Goal: Find specific page/section: Find specific page/section

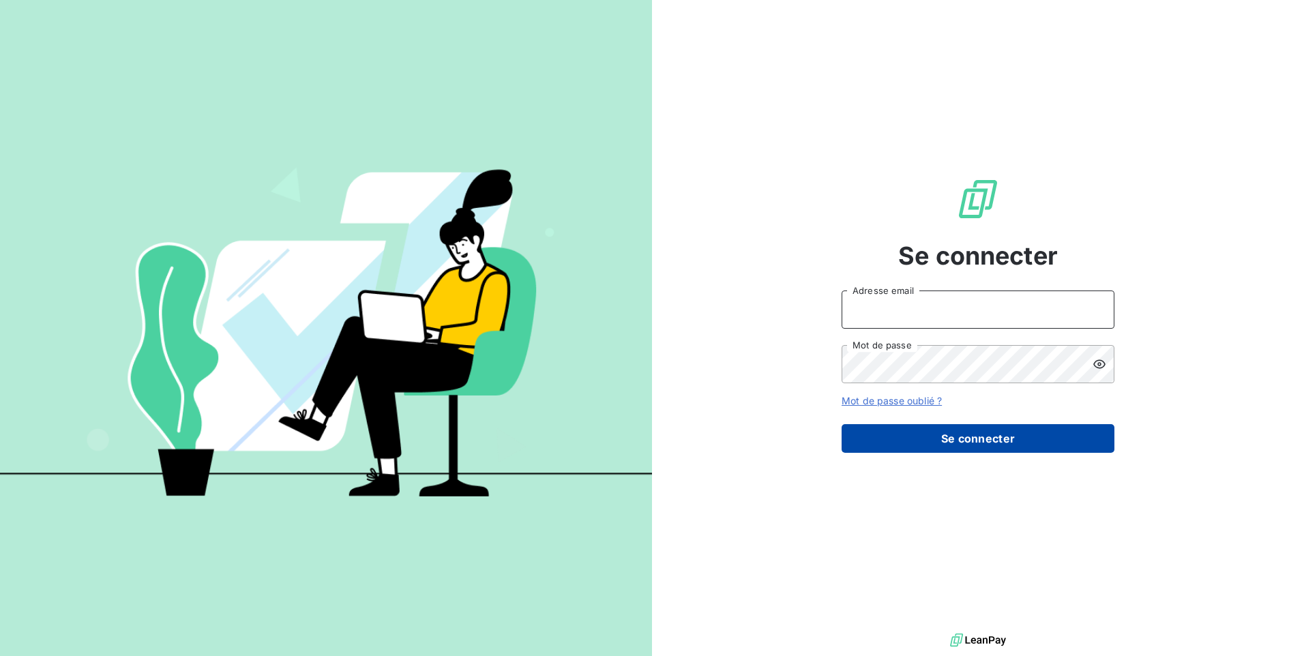
type input "[EMAIL_ADDRESS][DOMAIN_NAME]"
click at [953, 437] on button "Se connecter" at bounding box center [978, 438] width 273 height 29
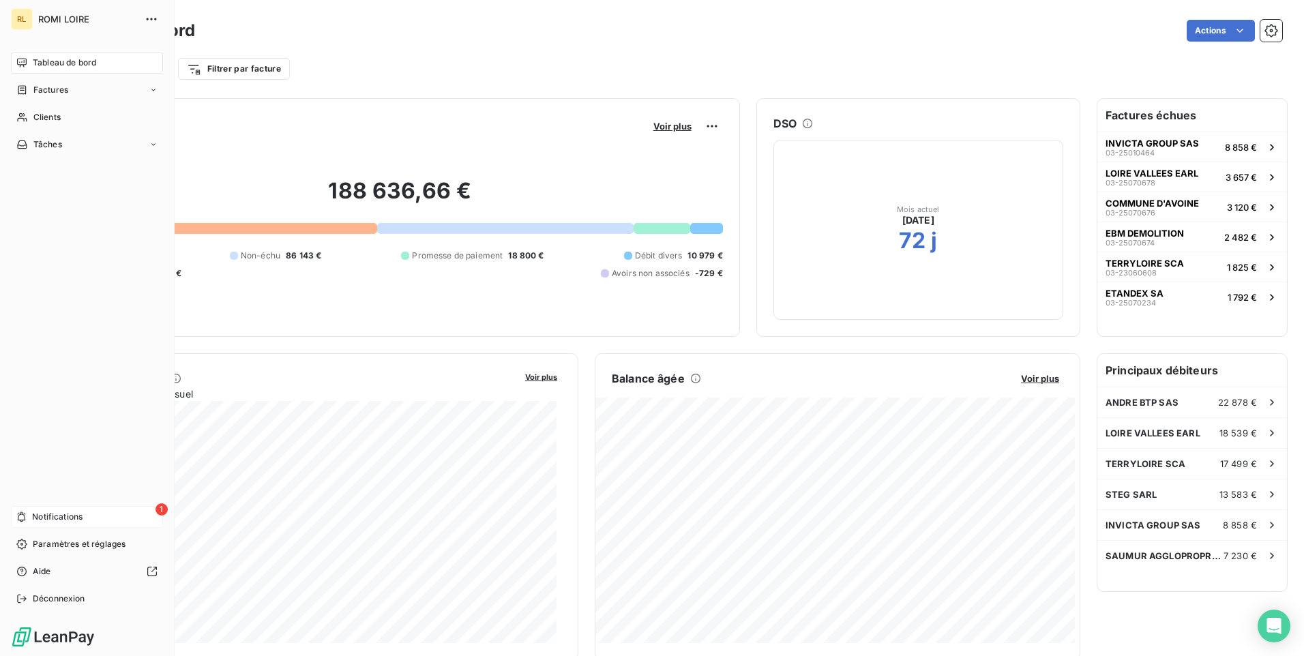
click at [42, 516] on span "Notifications" at bounding box center [57, 517] width 50 height 12
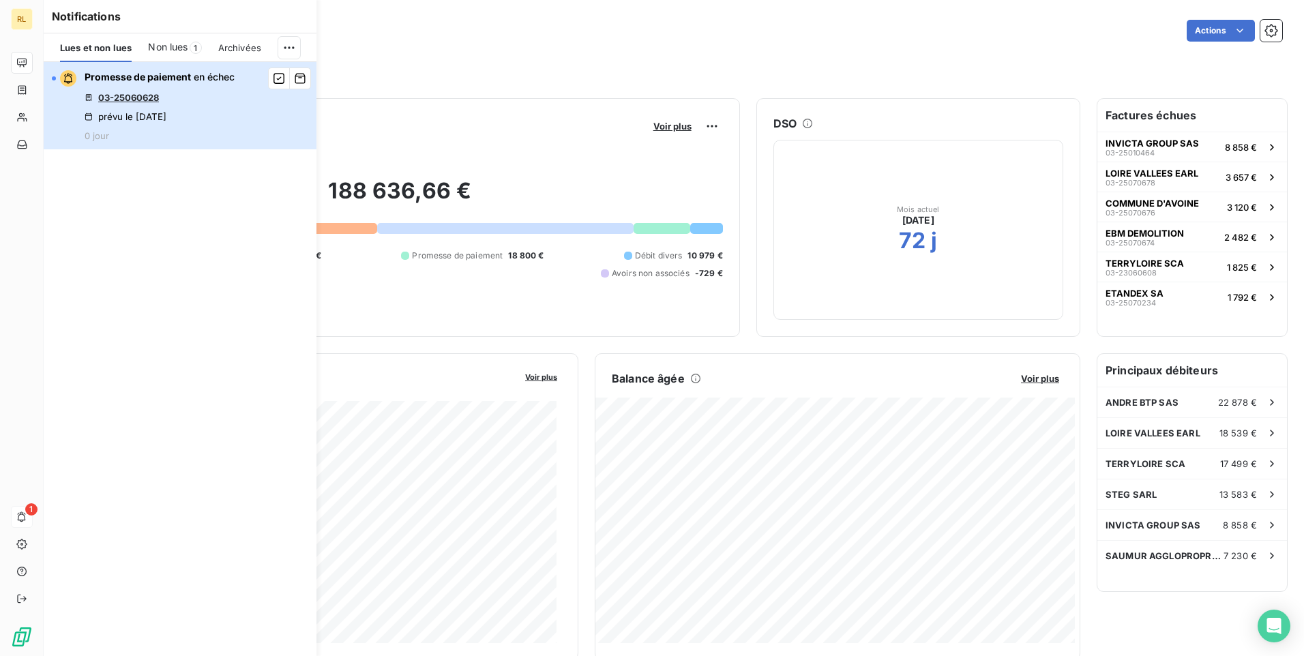
click at [194, 97] on div "Promesse de paiement en échec 03-25060628 prévu le [DATE] 0 jour" at bounding box center [160, 105] width 150 height 71
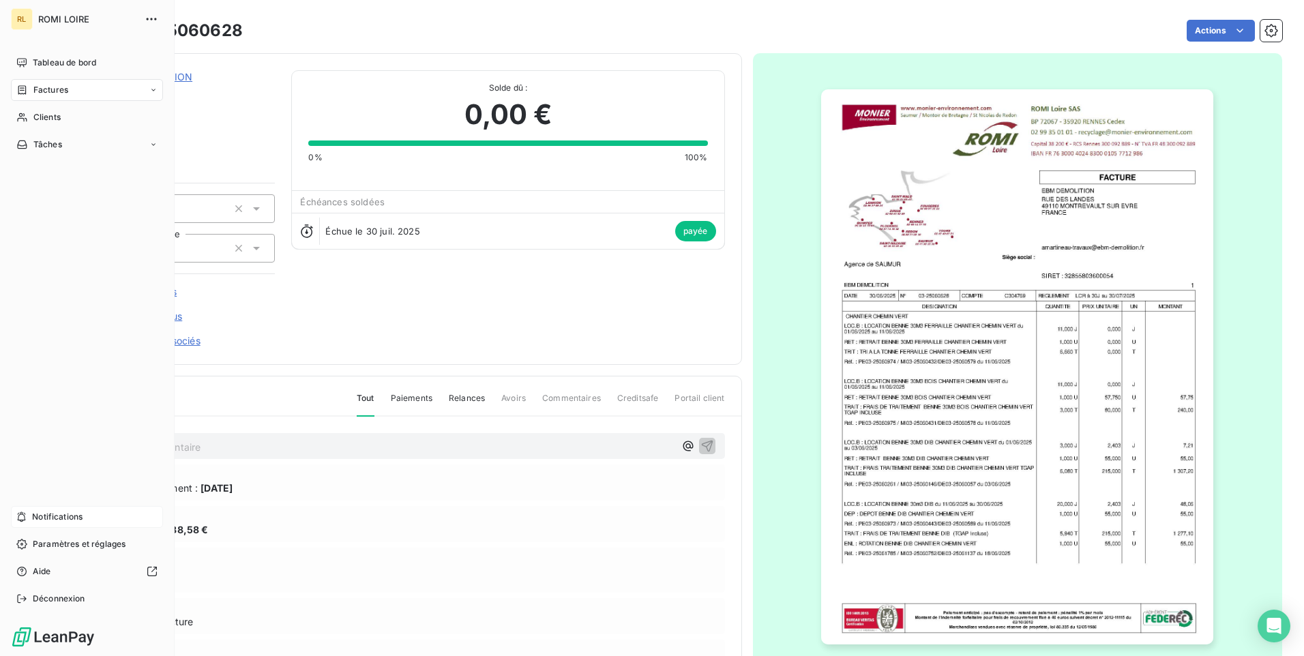
click at [46, 516] on span "Notifications" at bounding box center [57, 517] width 50 height 12
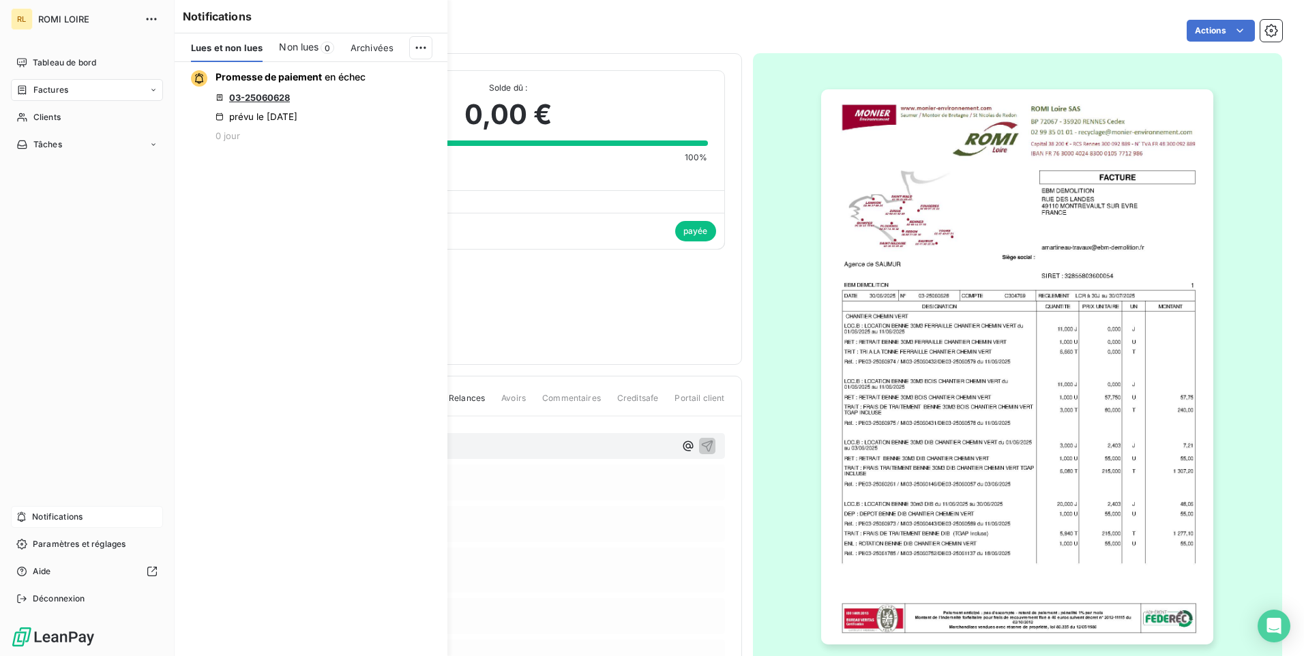
click at [47, 516] on span "Notifications" at bounding box center [57, 517] width 50 height 12
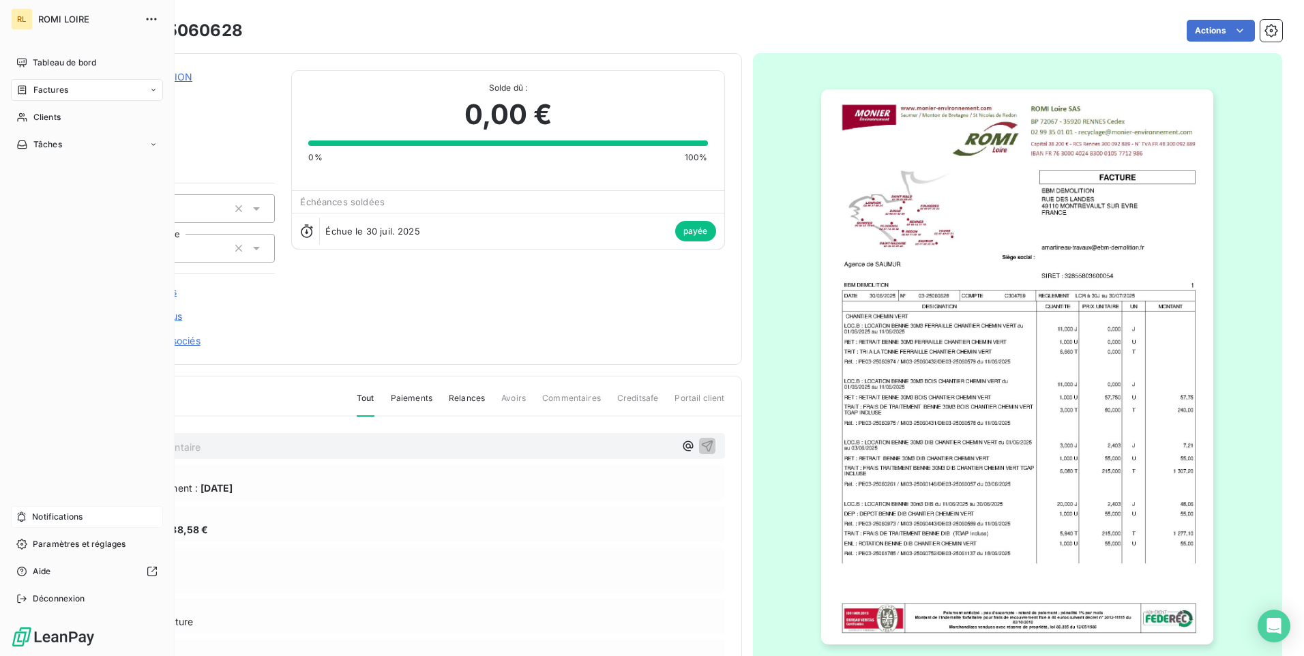
click at [51, 518] on span "Notifications" at bounding box center [57, 517] width 50 height 12
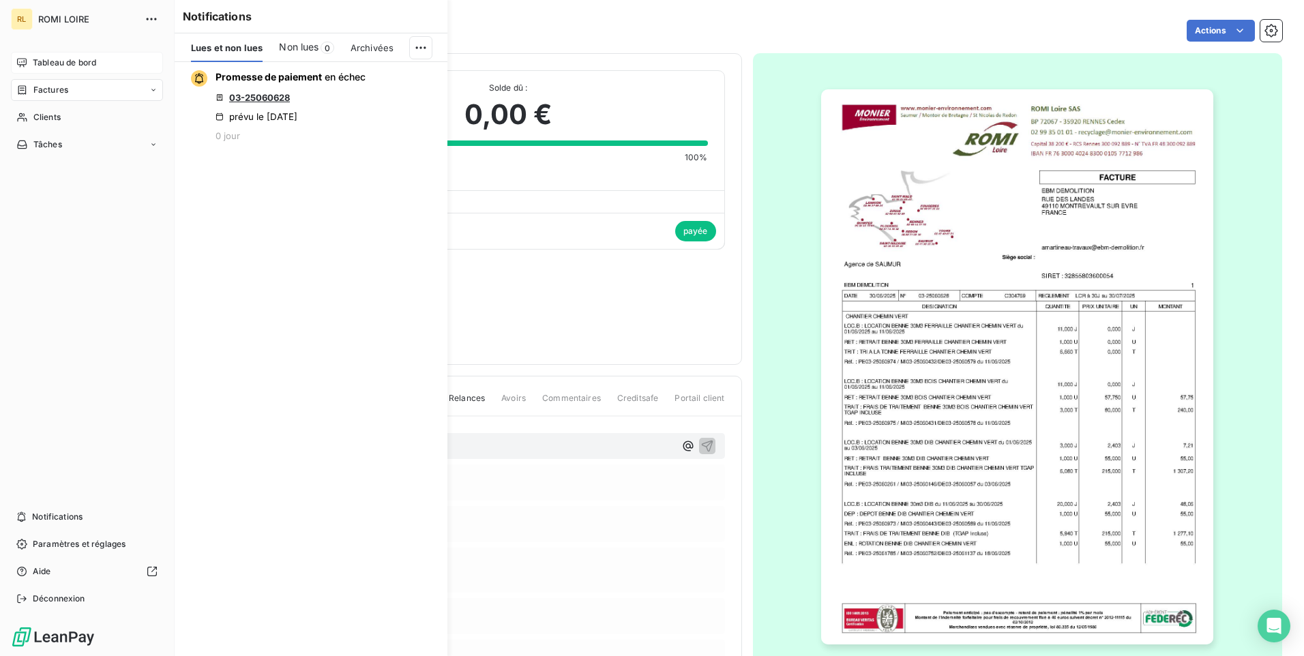
click at [65, 65] on span "Tableau de bord" at bounding box center [64, 63] width 63 height 12
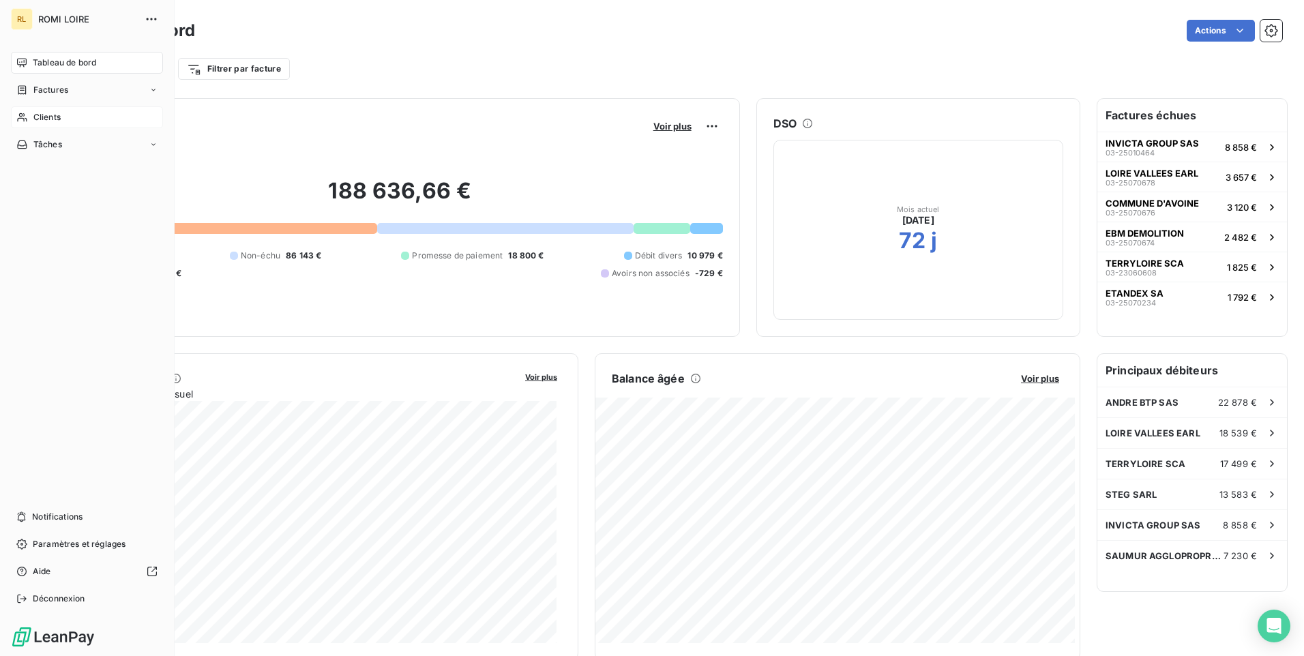
click at [58, 115] on span "Clients" at bounding box center [46, 117] width 27 height 12
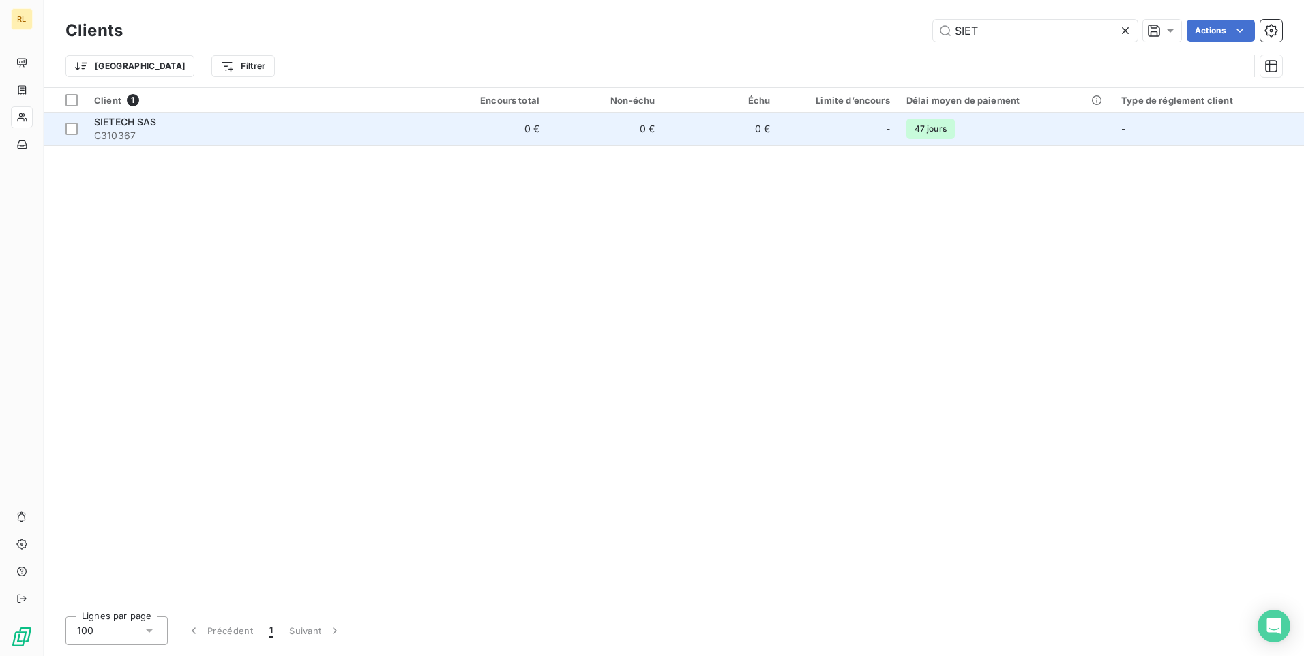
type input "SIET"
click at [178, 138] on span "C310367" at bounding box center [259, 136] width 330 height 14
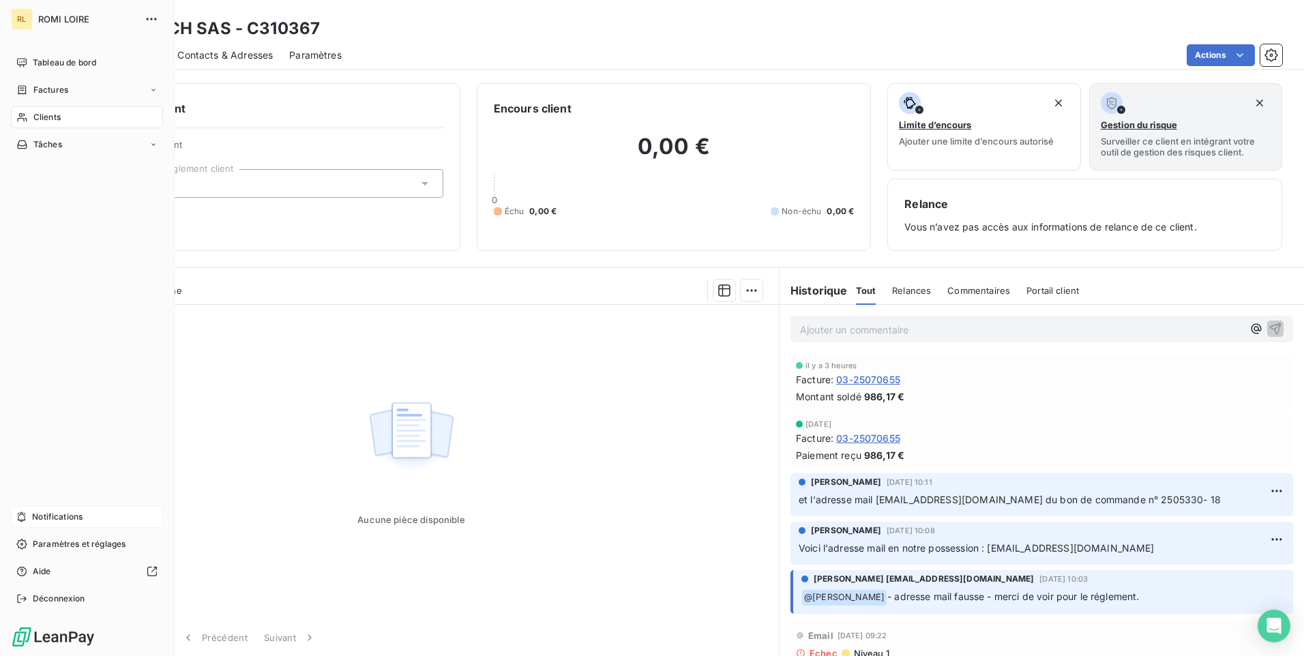
click at [74, 511] on span "Notifications" at bounding box center [57, 517] width 50 height 12
click at [45, 62] on span "Tableau de bord" at bounding box center [64, 63] width 63 height 12
